Goal: Register for event/course

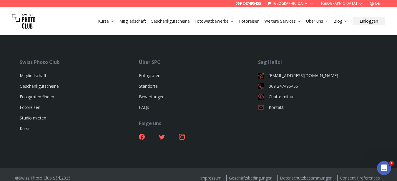
scroll to position [1235, 0]
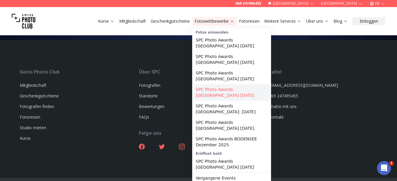
click at [222, 87] on link "SPC Photo Awards [GEOGRAPHIC_DATA] [DATE]" at bounding box center [231, 92] width 76 height 16
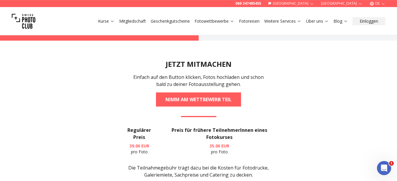
scroll to position [961, 0]
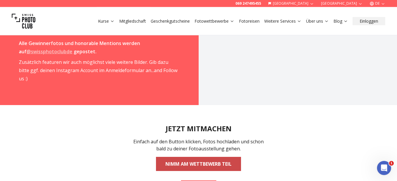
click at [208, 157] on link "NIMM AM WETTBEWERB TEIL" at bounding box center [198, 164] width 85 height 14
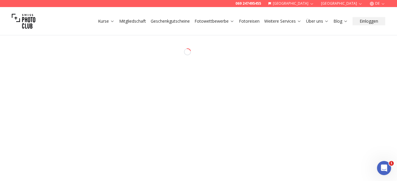
select select "*******"
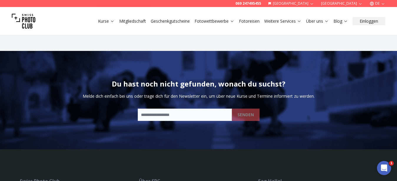
scroll to position [1700, 0]
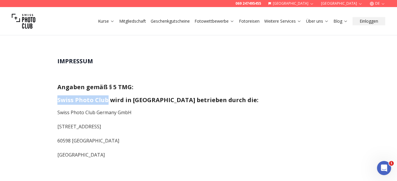
drag, startPoint x: 57, startPoint y: 99, endPoint x: 105, endPoint y: 97, distance: 48.3
copy span "Swiss Photo Club"
click at [209, 109] on p "Swiss Photo Club Germany GmbH" at bounding box center [198, 112] width 282 height 8
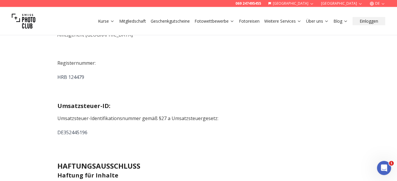
scroll to position [383, 0]
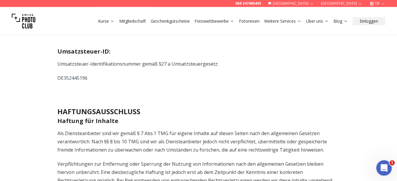
click at [383, 167] on icon "Intercom-Nachrichtendienst öffnen" at bounding box center [383, 167] width 10 height 10
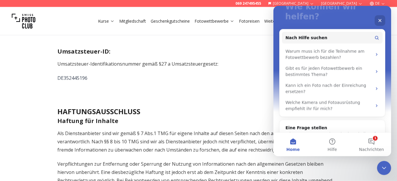
scroll to position [59, 0]
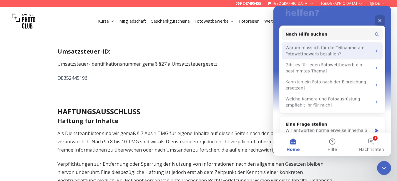
click at [368, 44] on div "Warum muss ich für die Teilnahme am Fotowettbewerb bezahlen?" at bounding box center [328, 50] width 86 height 12
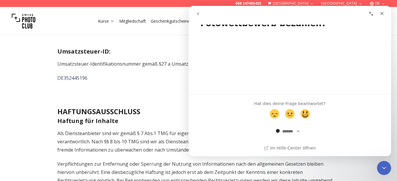
scroll to position [0, 0]
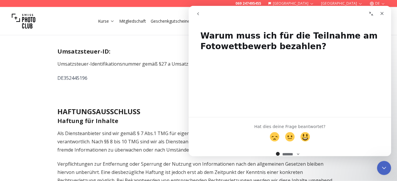
click at [197, 14] on icon "go back" at bounding box center [198, 13] width 5 height 5
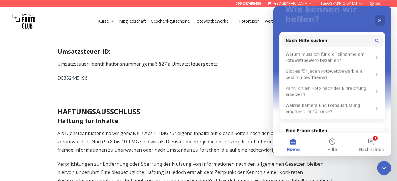
scroll to position [65, 0]
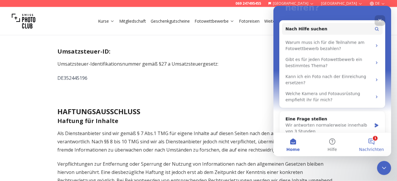
click at [367, 142] on button "1 Nachrichten" at bounding box center [371, 144] width 39 height 24
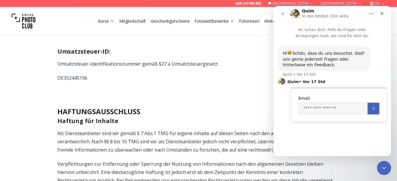
click at [282, 13] on icon "go back" at bounding box center [282, 13] width 5 height 5
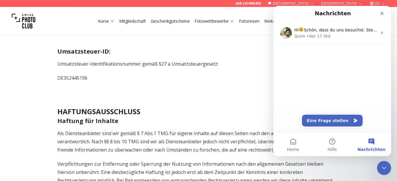
scroll to position [0, 0]
click at [295, 144] on button "Home" at bounding box center [292, 144] width 39 height 24
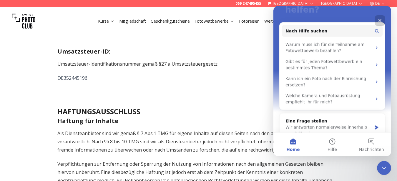
scroll to position [64, 0]
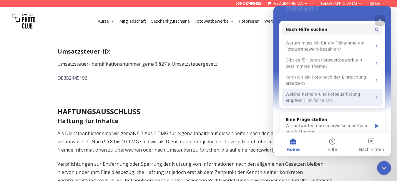
click at [372, 89] on div "Welche Kamera und Fotoausrüstung empfiehlt ihr für mich?" at bounding box center [332, 97] width 101 height 17
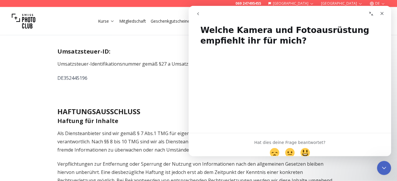
scroll to position [0, 0]
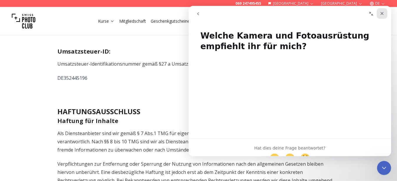
click at [381, 14] on icon "Schließen" at bounding box center [381, 13] width 3 height 3
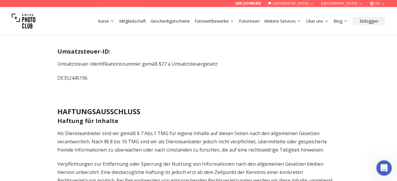
click at [383, 169] on icon "Intercom-Nachrichtendienst öffnen" at bounding box center [383, 167] width 10 height 10
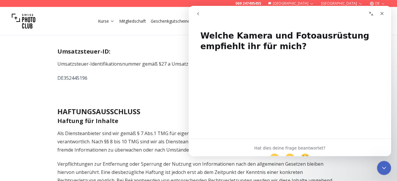
click at [195, 14] on button "go back" at bounding box center [197, 13] width 11 height 11
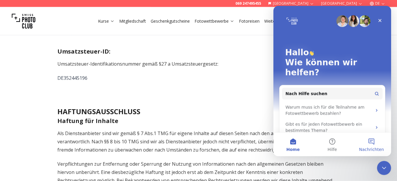
click at [376, 142] on button "Nachrichten" at bounding box center [371, 144] width 39 height 24
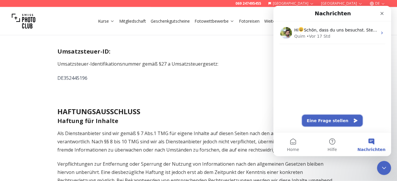
click at [340, 120] on button "Eine Frage stellen" at bounding box center [332, 120] width 61 height 12
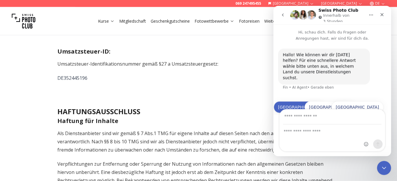
click at [311, 101] on button "[GEOGRAPHIC_DATA]" at bounding box center [299, 107] width 52 height 12
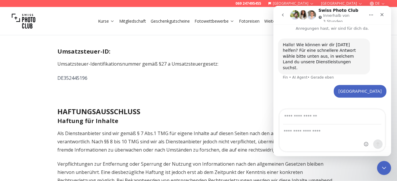
click at [331, 135] on div "Intercom Messenger" at bounding box center [331, 137] width 105 height 26
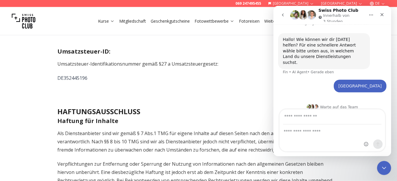
scroll to position [16, 0]
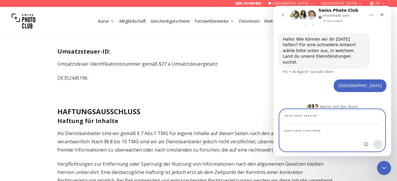
click at [315, 128] on textarea "Nachricht senden..." at bounding box center [331, 129] width 105 height 10
type textarea "**********"
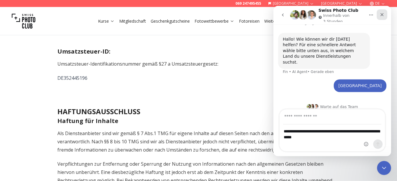
click at [381, 16] on icon "Schließen" at bounding box center [381, 14] width 5 height 5
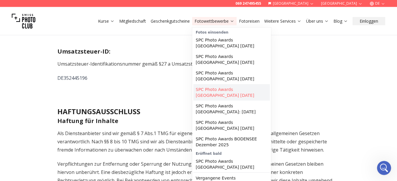
click at [224, 90] on link "SPC Photo Awards [GEOGRAPHIC_DATA] [DATE]" at bounding box center [231, 92] width 76 height 16
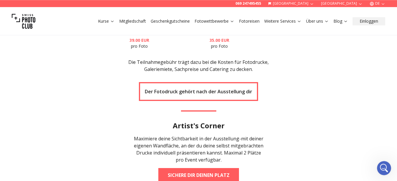
scroll to position [1035, 0]
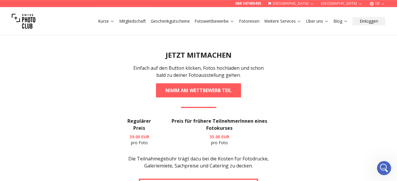
click at [139, 117] on h3 "Regulärer Preis" at bounding box center [139, 124] width 32 height 14
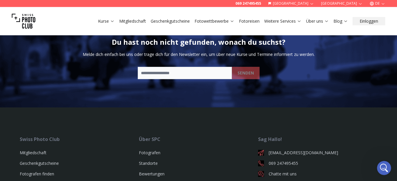
scroll to position [1655, 0]
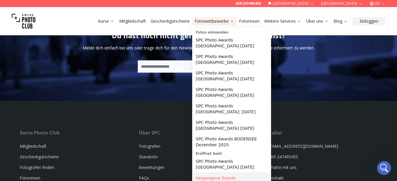
click at [212, 174] on link "Vergangene Events" at bounding box center [231, 178] width 76 height 11
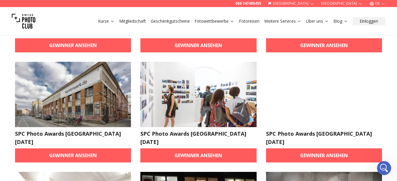
scroll to position [237, 0]
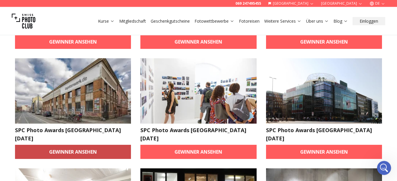
click at [90, 145] on link "Gewinner ansehen" at bounding box center [73, 152] width 116 height 14
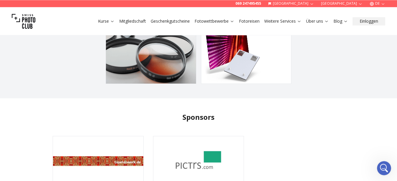
scroll to position [1023, 0]
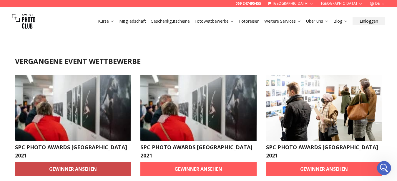
click at [101, 162] on link "Gewinner ansehen" at bounding box center [73, 169] width 116 height 14
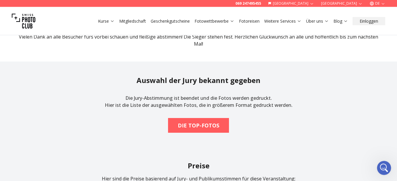
scroll to position [220, 0]
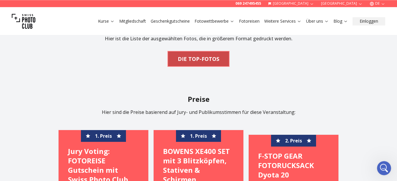
click at [211, 54] on span "DIE TOP-FOTOS" at bounding box center [198, 58] width 51 height 13
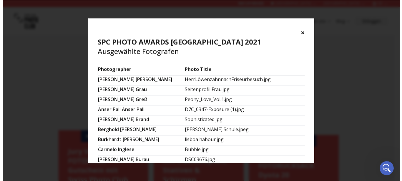
scroll to position [220, 0]
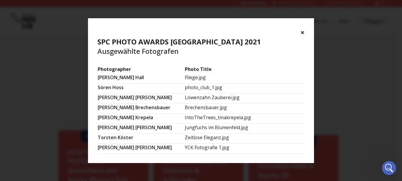
drag, startPoint x: 312, startPoint y: 77, endPoint x: 310, endPoint y: 162, distance: 85.0
click at [310, 162] on section "Photographer Photo Title [PERSON_NAME].jpg [PERSON_NAME] Seitenprofil Frau.jpg …" at bounding box center [201, 114] width 226 height 98
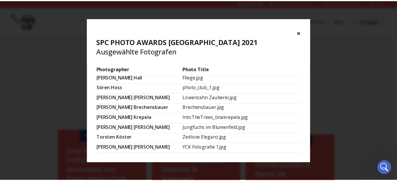
scroll to position [416, 0]
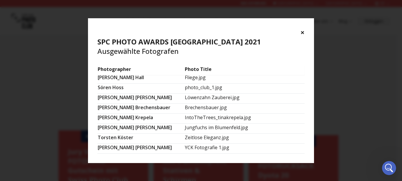
click at [302, 33] on button "×" at bounding box center [302, 32] width 4 height 9
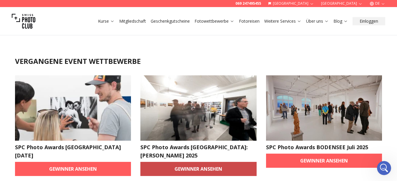
click at [252, 162] on link "Gewinner ansehen" at bounding box center [198, 169] width 116 height 14
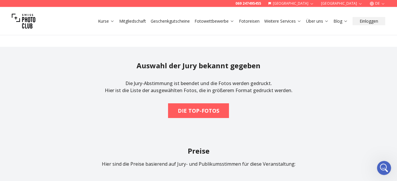
scroll to position [512, 0]
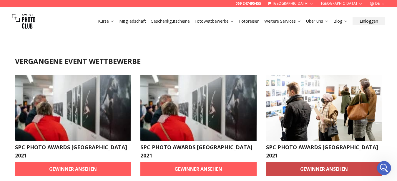
click at [351, 162] on link "Gewinner ansehen" at bounding box center [324, 169] width 116 height 14
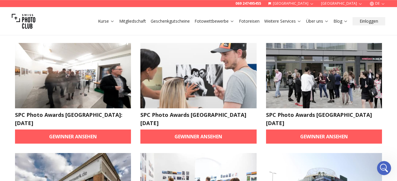
scroll to position [175, 0]
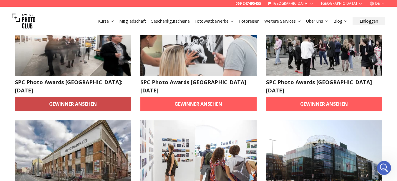
click at [64, 97] on link "Gewinner ansehen" at bounding box center [73, 104] width 116 height 14
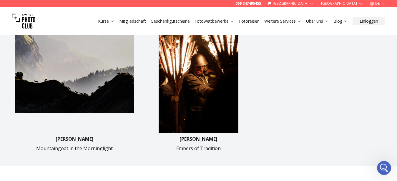
scroll to position [321, 0]
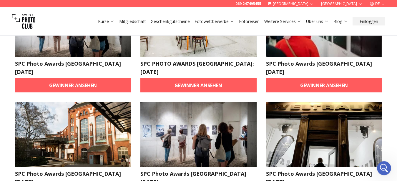
scroll to position [223, 0]
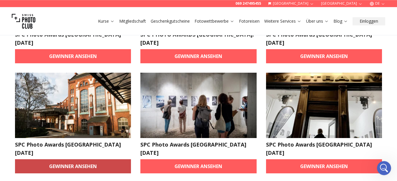
click at [116, 159] on link "Gewinner ansehen" at bounding box center [73, 166] width 116 height 14
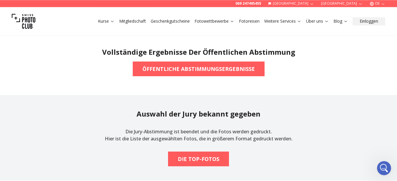
scroll to position [533, 0]
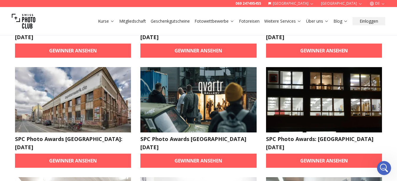
scroll to position [562, 0]
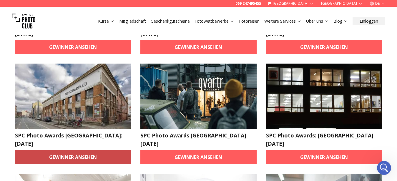
click at [99, 150] on link "Gewinner ansehen" at bounding box center [73, 157] width 116 height 14
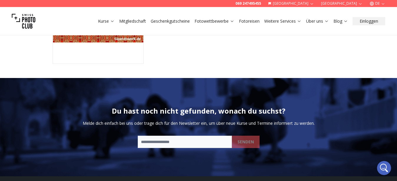
scroll to position [1339, 0]
